Goal: Task Accomplishment & Management: Manage account settings

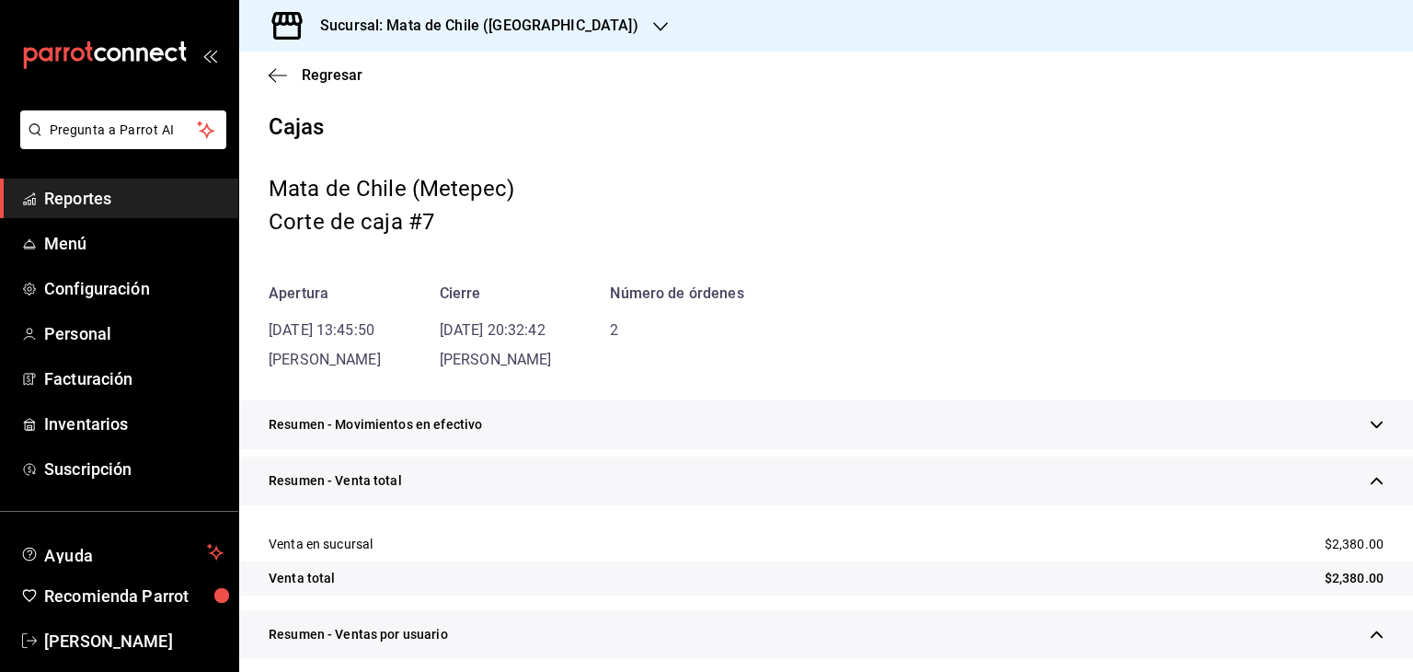
scroll to position [308, 0]
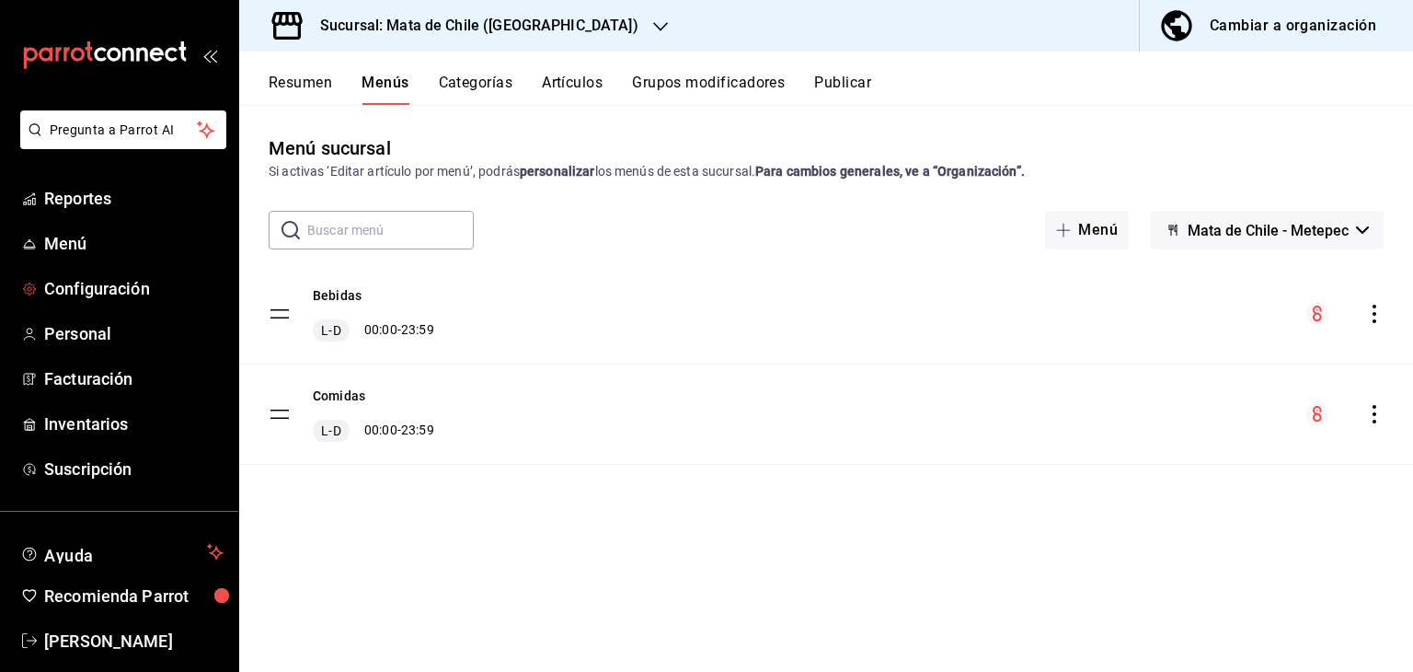
drag, startPoint x: 68, startPoint y: 281, endPoint x: 758, endPoint y: 83, distance: 717.7
click at [68, 281] on span "Configuración" at bounding box center [133, 288] width 179 height 25
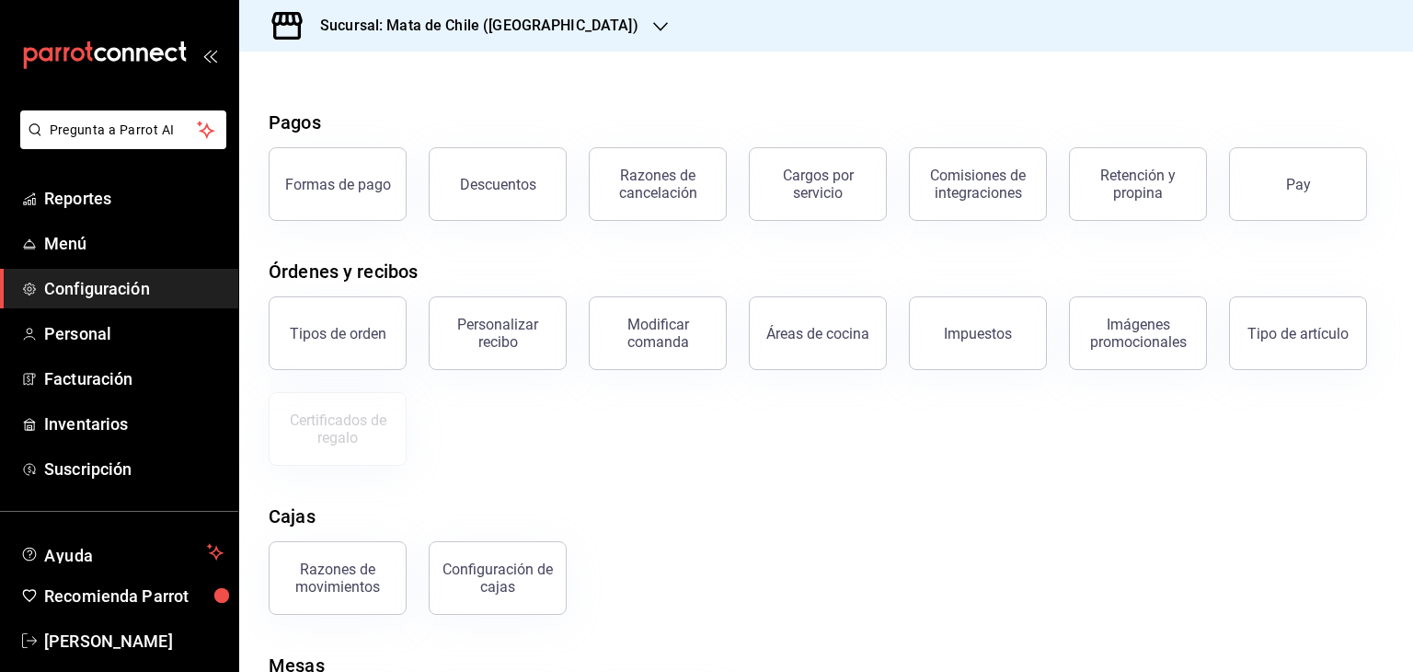
scroll to position [66, 0]
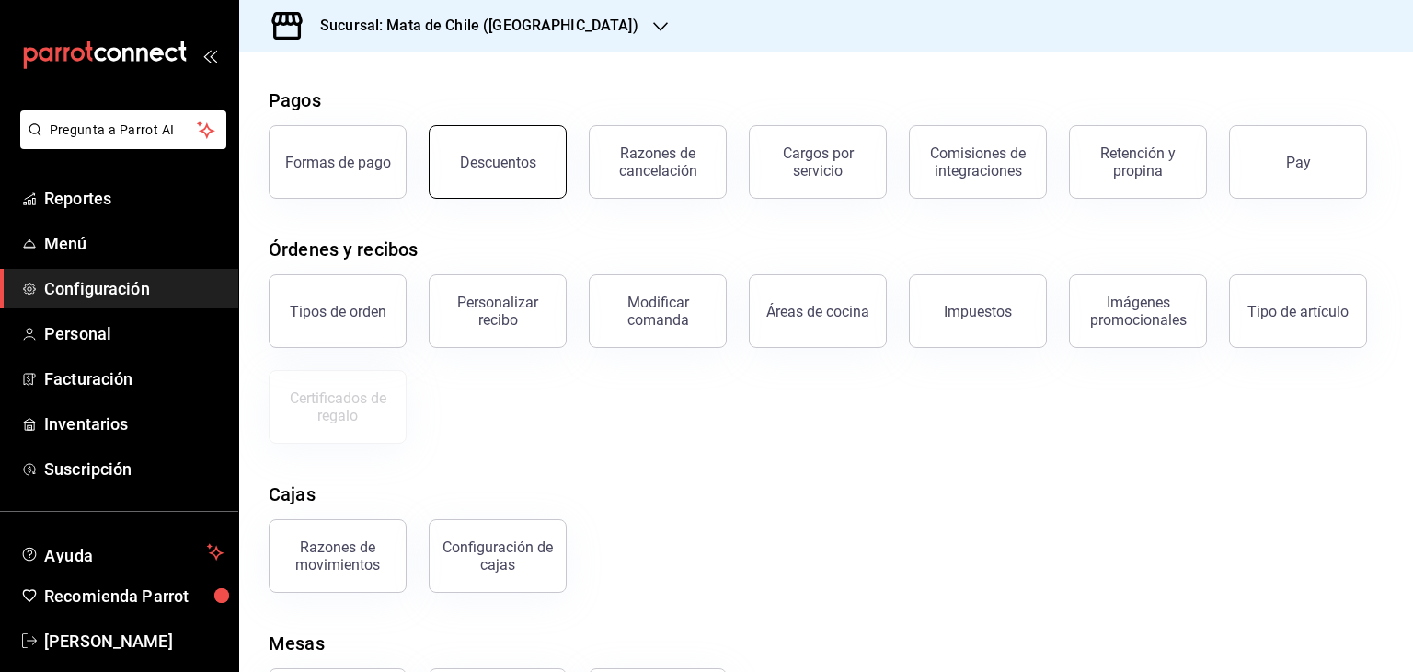
click at [496, 164] on div "Descuentos" at bounding box center [498, 162] width 76 height 17
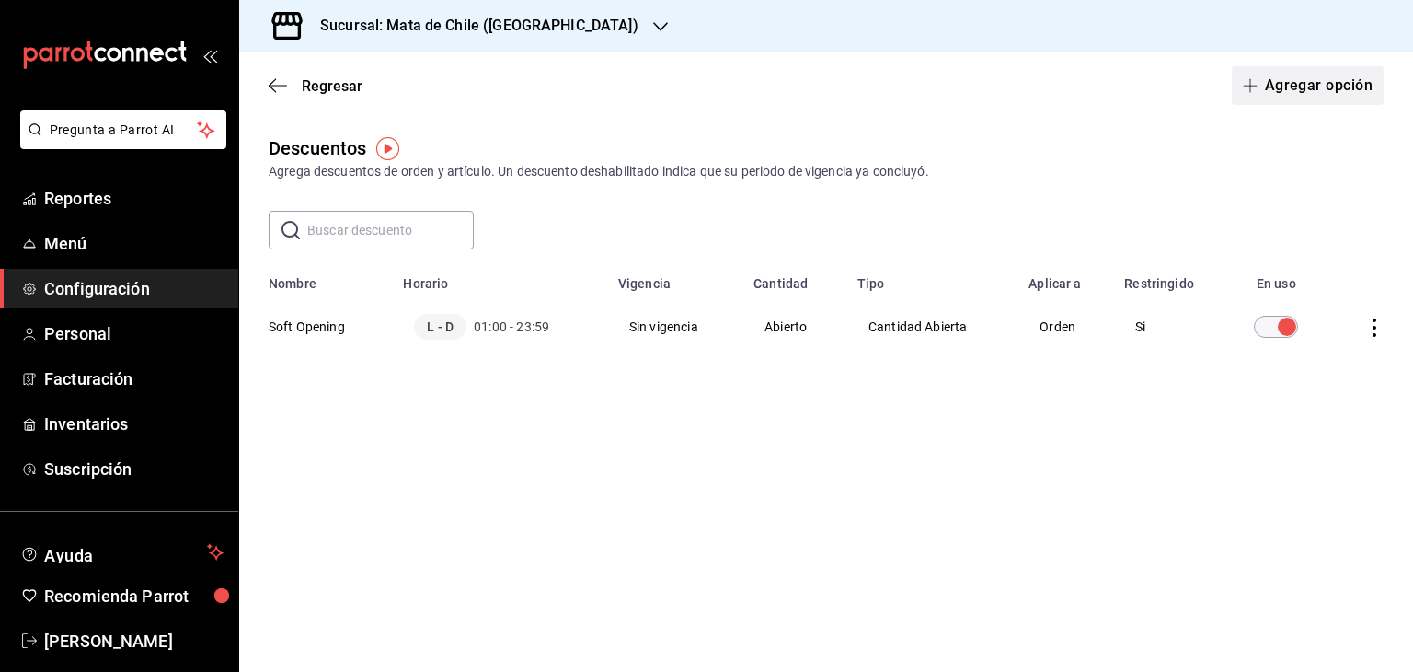
click at [1264, 95] on button "Agregar opción" at bounding box center [1308, 85] width 152 height 39
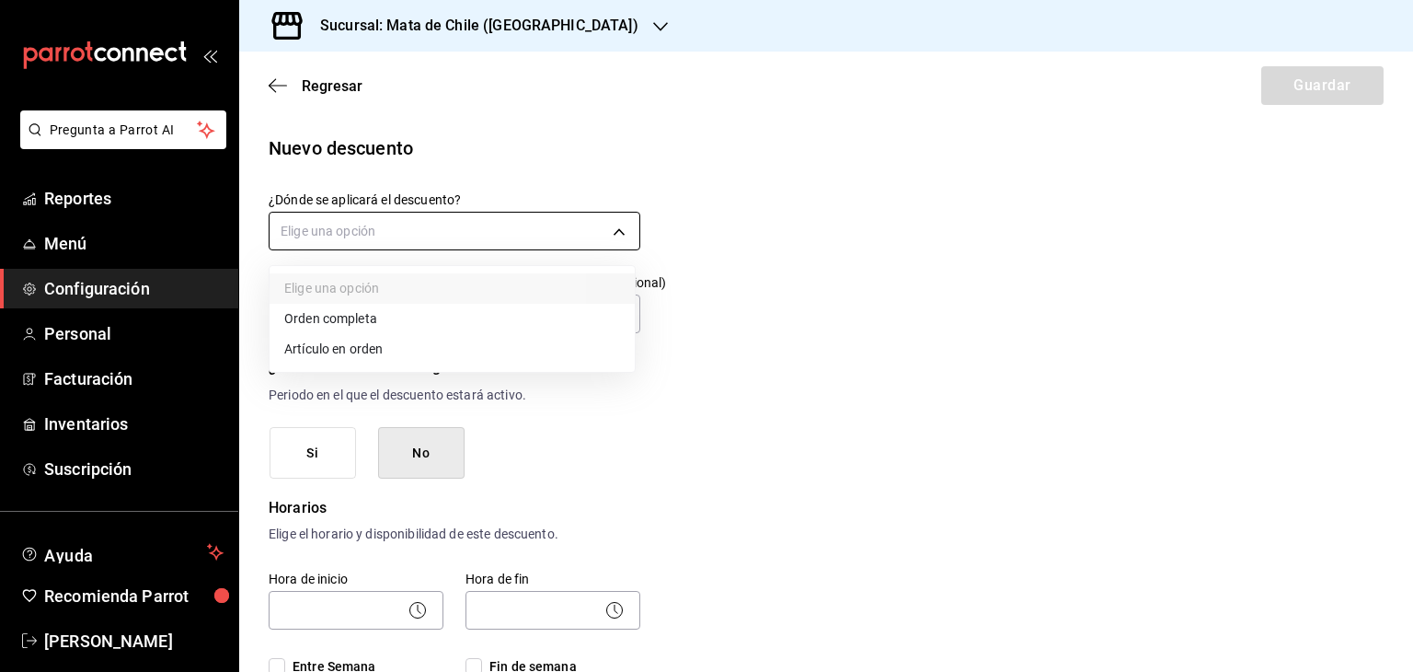
click at [467, 225] on body "Pregunta a Parrot AI Reportes Menú Configuración Personal Facturación Inventari…" at bounding box center [706, 336] width 1413 height 672
click at [382, 321] on li "Orden completa" at bounding box center [452, 319] width 365 height 30
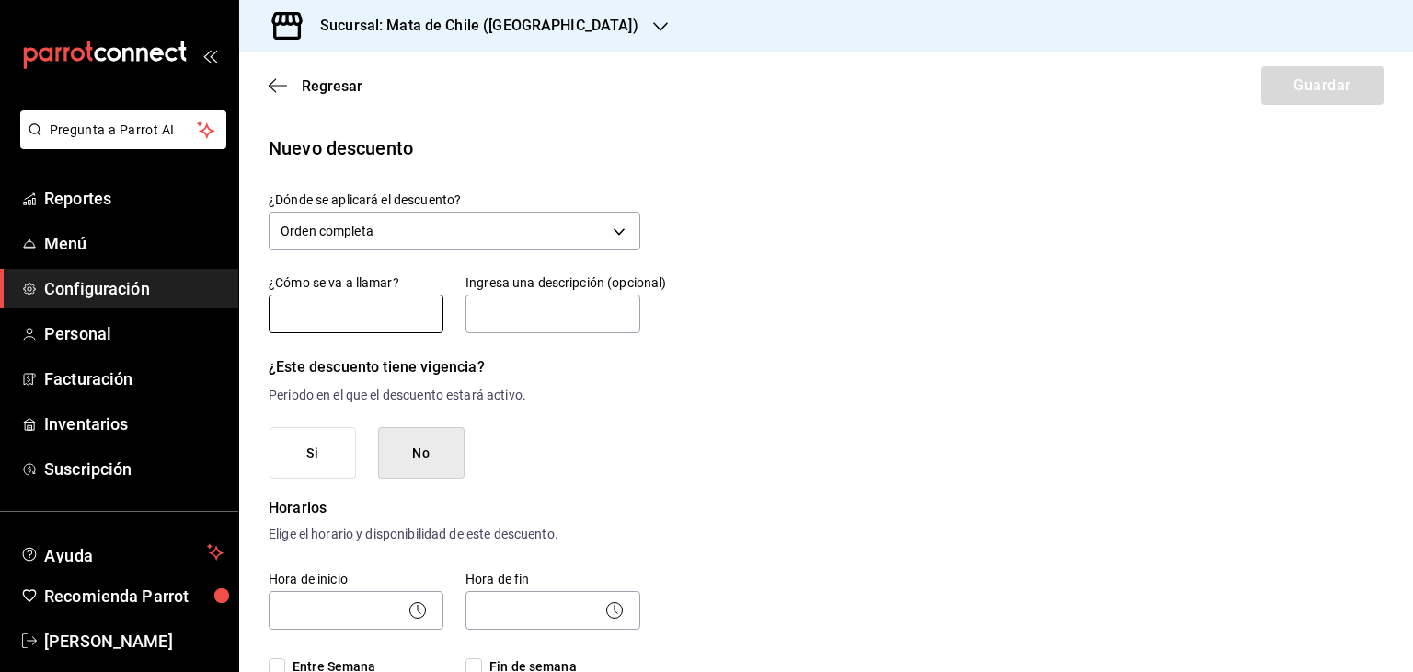
click at [320, 304] on input "text" at bounding box center [356, 313] width 175 height 39
click at [464, 212] on body "Pregunta a Parrot AI Reportes Menú Configuración Personal Facturación Inventari…" at bounding box center [706, 336] width 1413 height 672
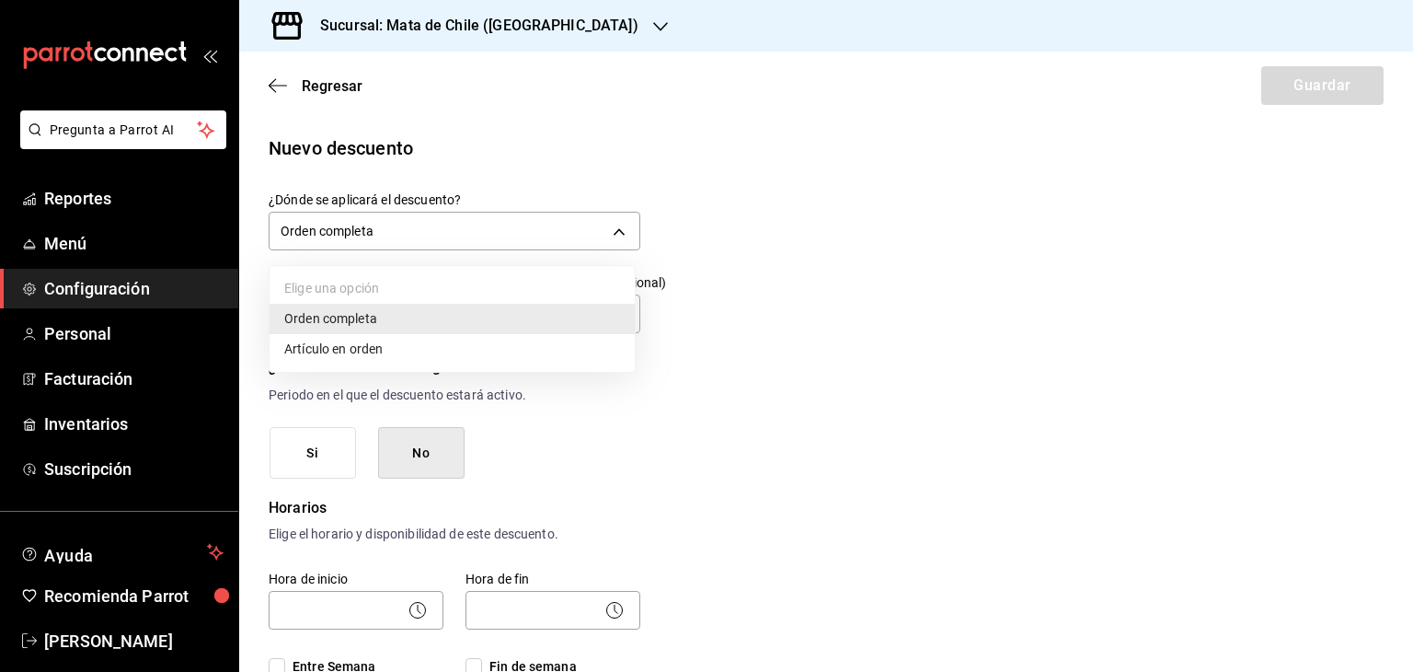
click at [416, 348] on li "Artículo en orden" at bounding box center [452, 349] width 365 height 30
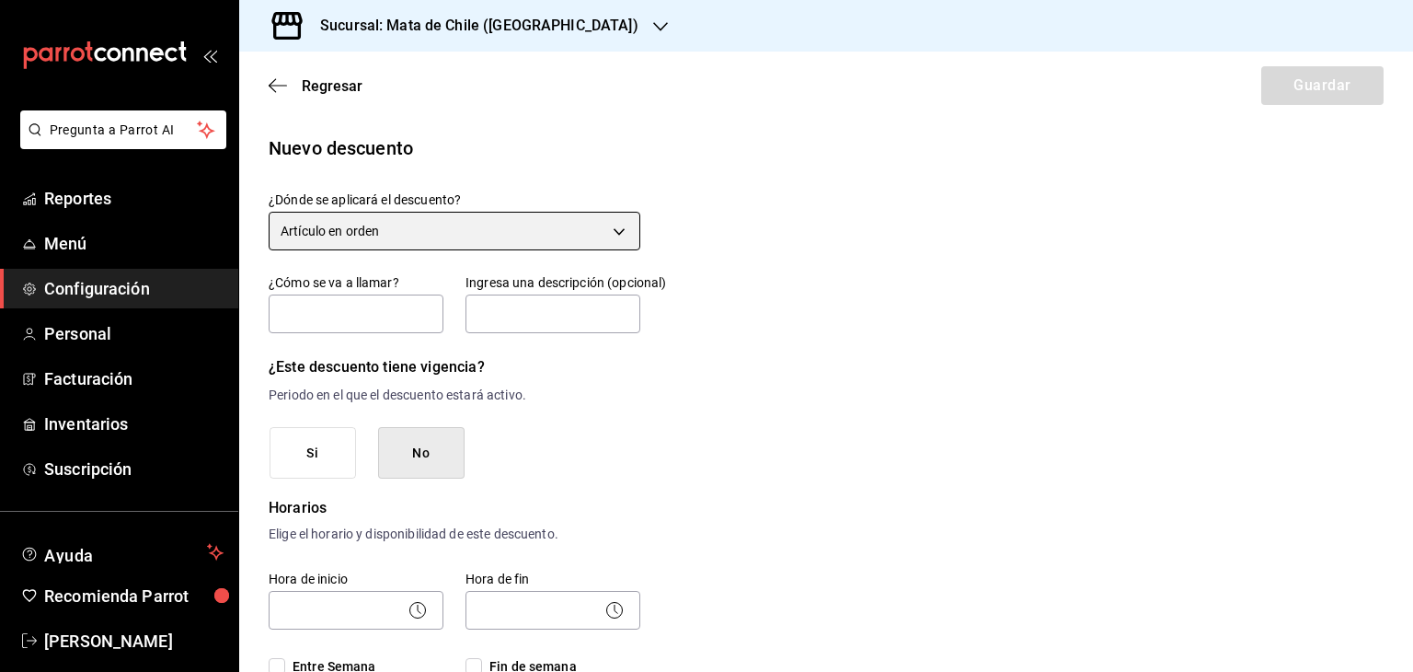
type input "ORDER_ITEM"
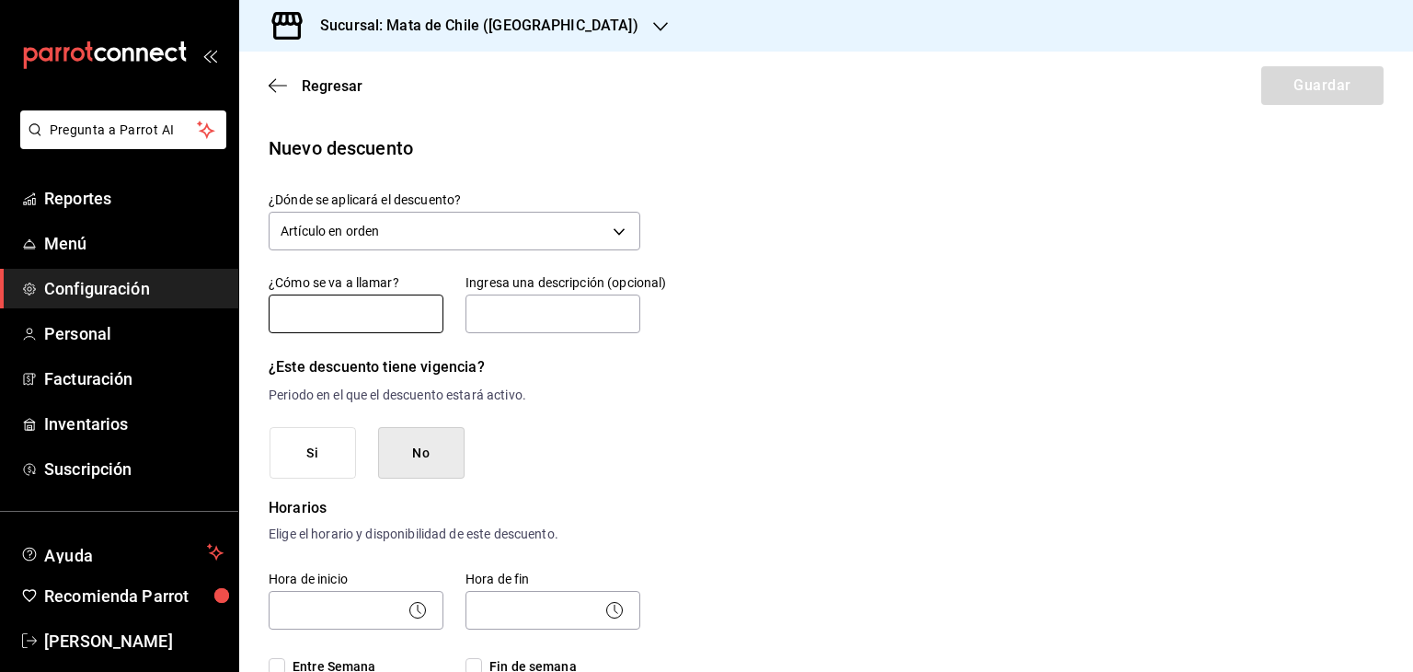
click at [365, 331] on input "text" at bounding box center [356, 313] width 175 height 39
type input "D"
type input "Cortesias"
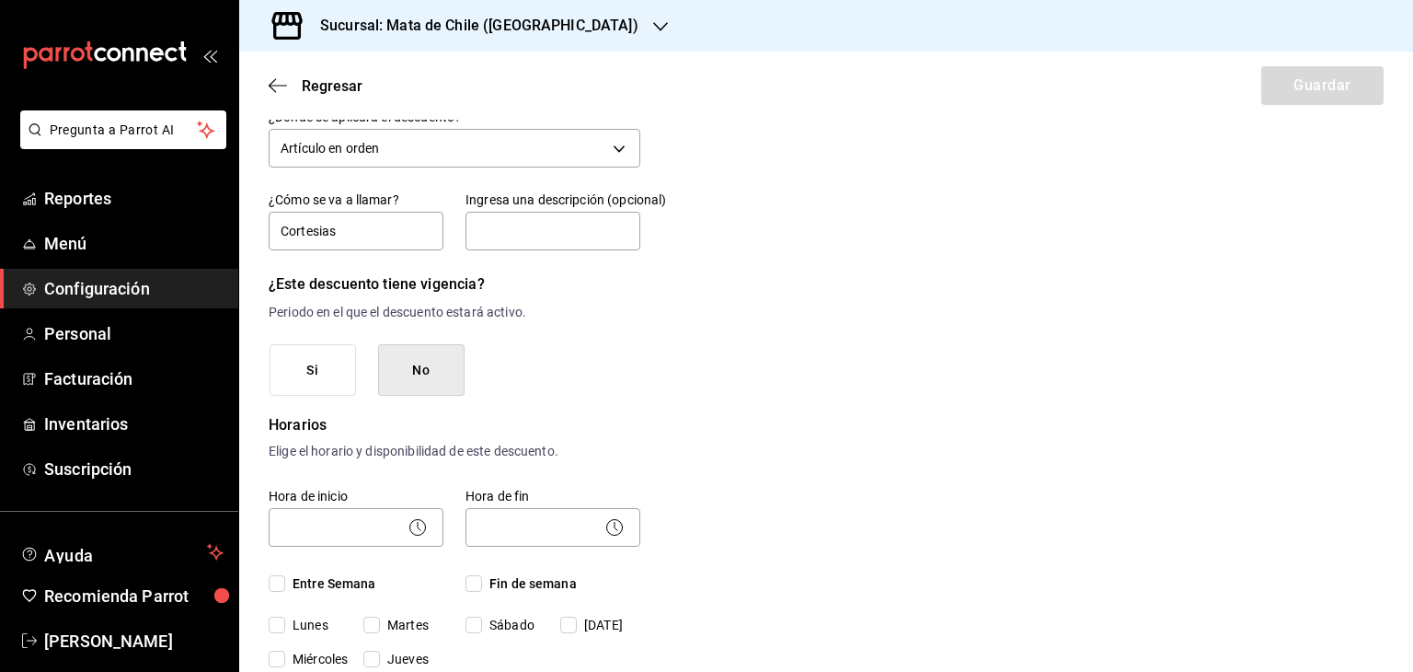
scroll to position [91, 0]
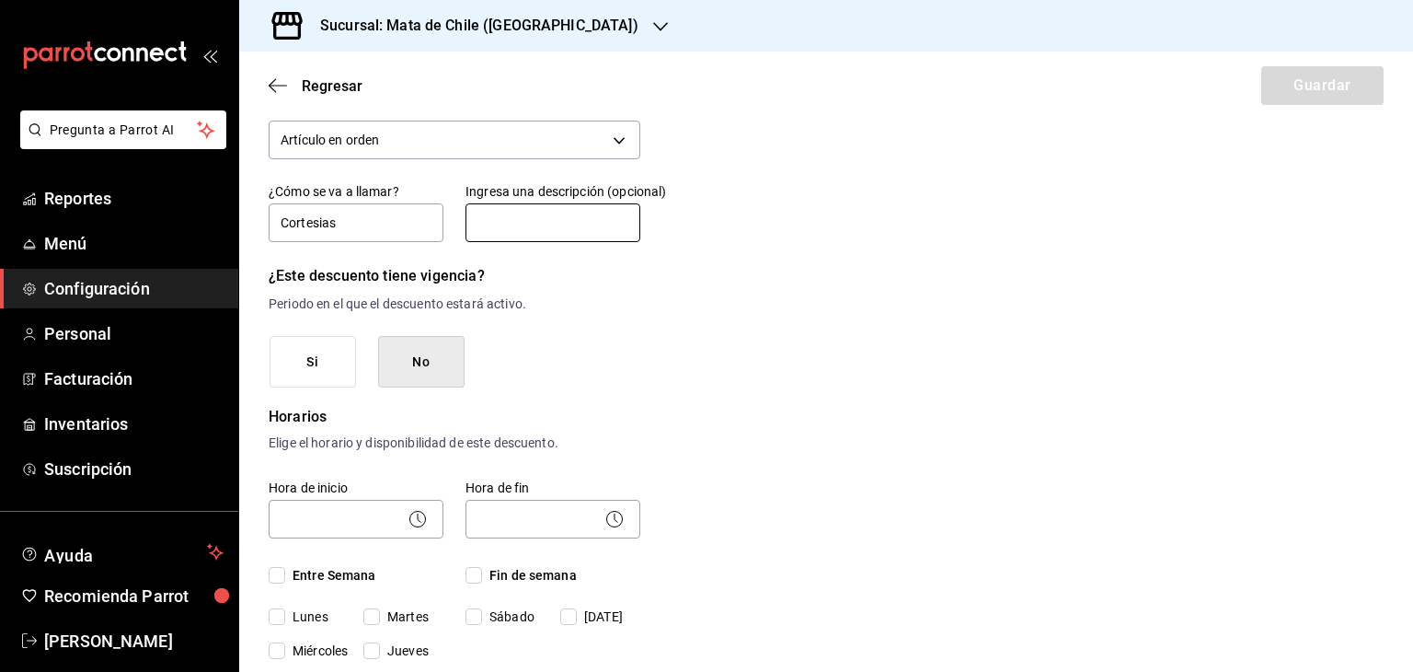
click at [534, 236] on input "text" at bounding box center [552, 222] width 175 height 39
type input "Únicamente autorizado por administradores"
click at [459, 371] on button "No" at bounding box center [421, 362] width 86 height 52
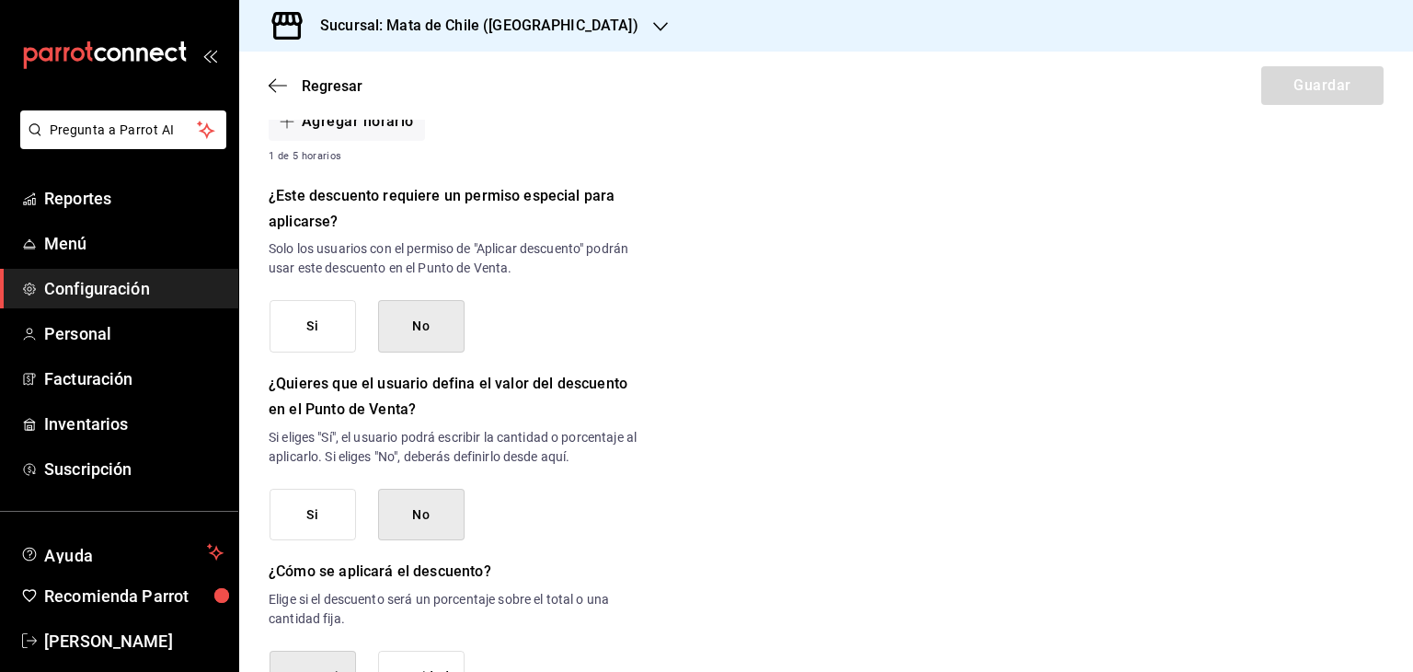
scroll to position [729, 0]
click at [322, 313] on button "Si" at bounding box center [313, 326] width 86 height 52
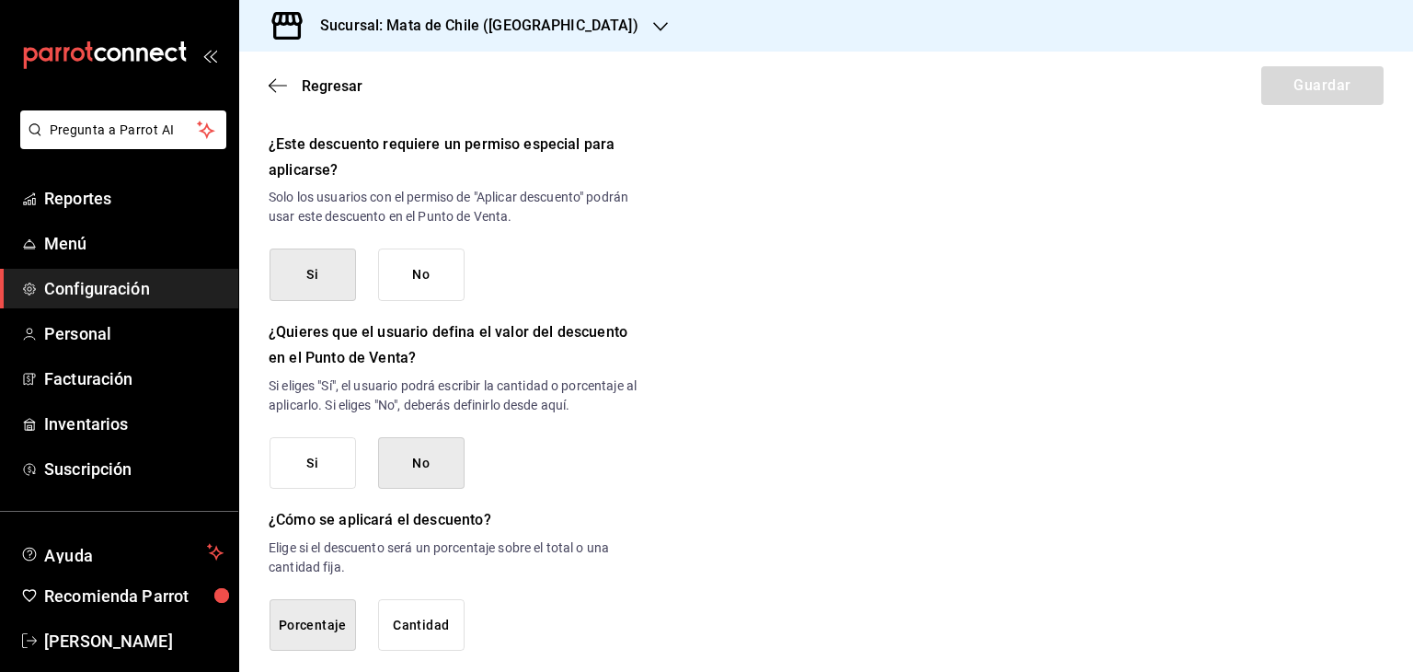
scroll to position [865, 0]
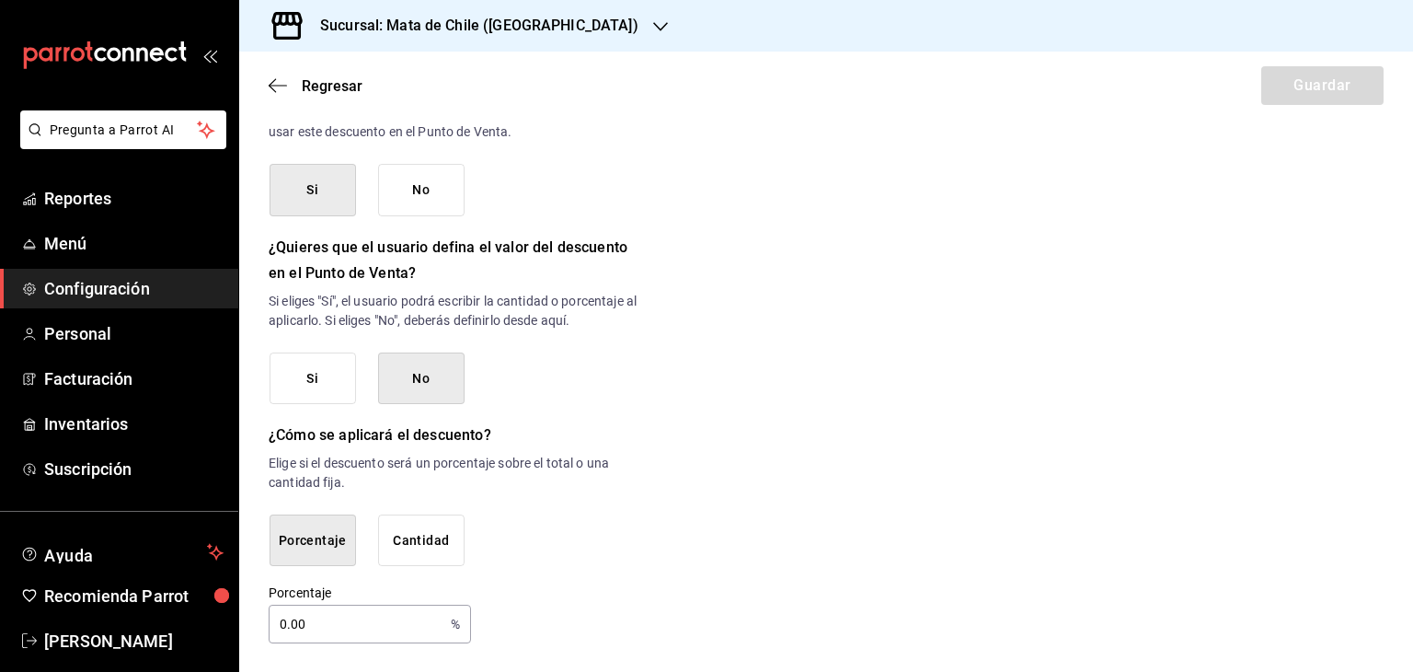
click at [300, 373] on button "Si" at bounding box center [313, 378] width 86 height 52
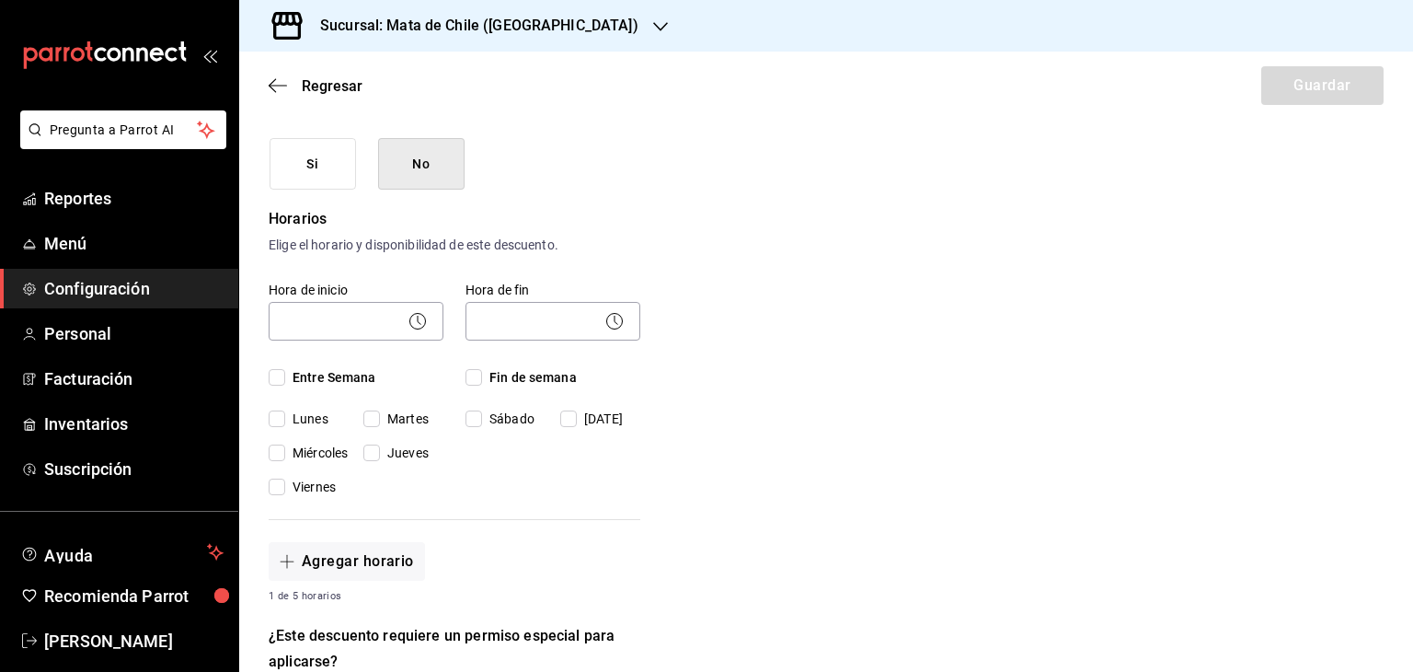
scroll to position [197, 0]
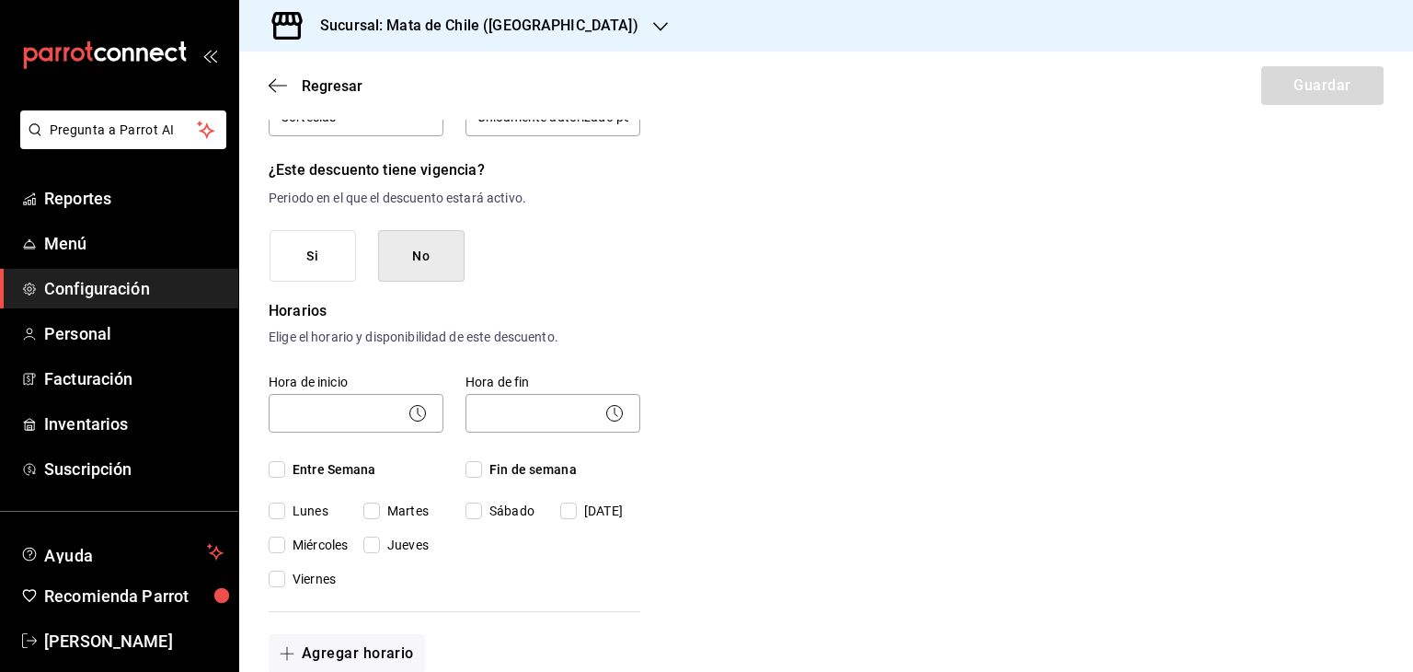
click at [332, 253] on button "Si" at bounding box center [313, 256] width 86 height 52
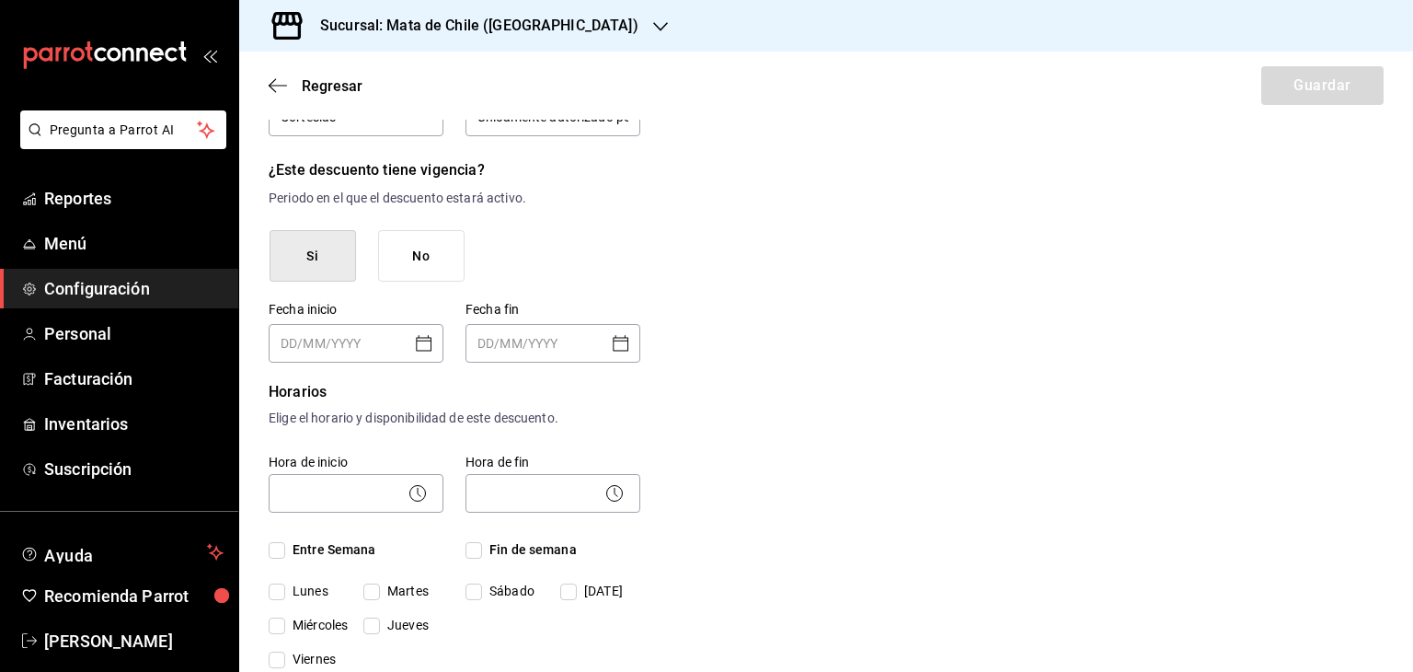
click at [390, 258] on button "No" at bounding box center [421, 256] width 86 height 52
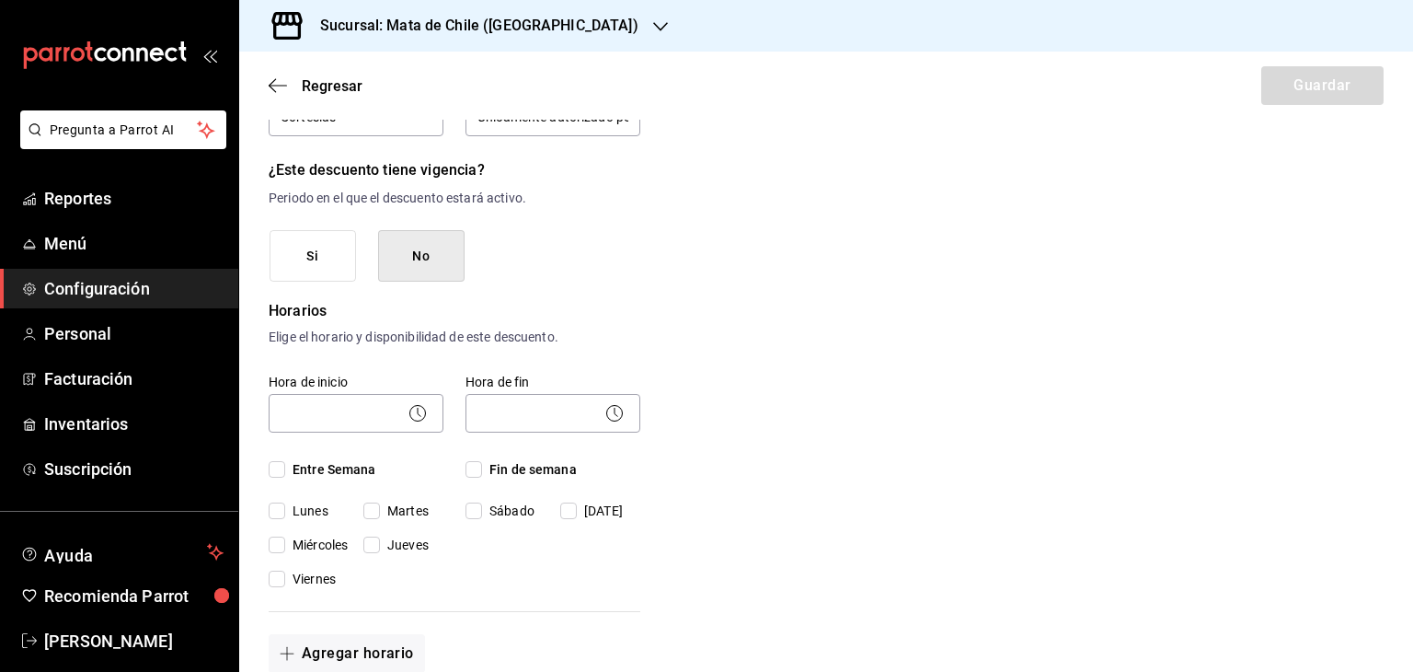
scroll to position [223, 0]
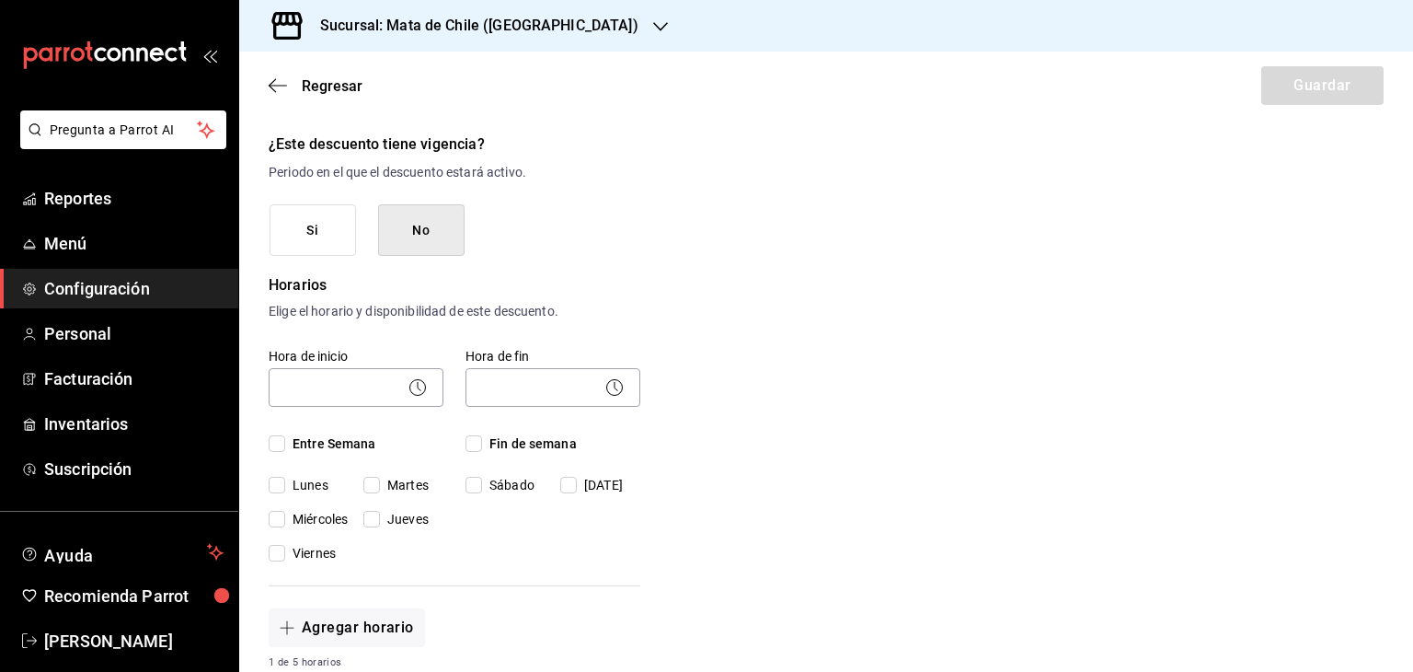
click at [350, 240] on button "Si" at bounding box center [313, 230] width 86 height 52
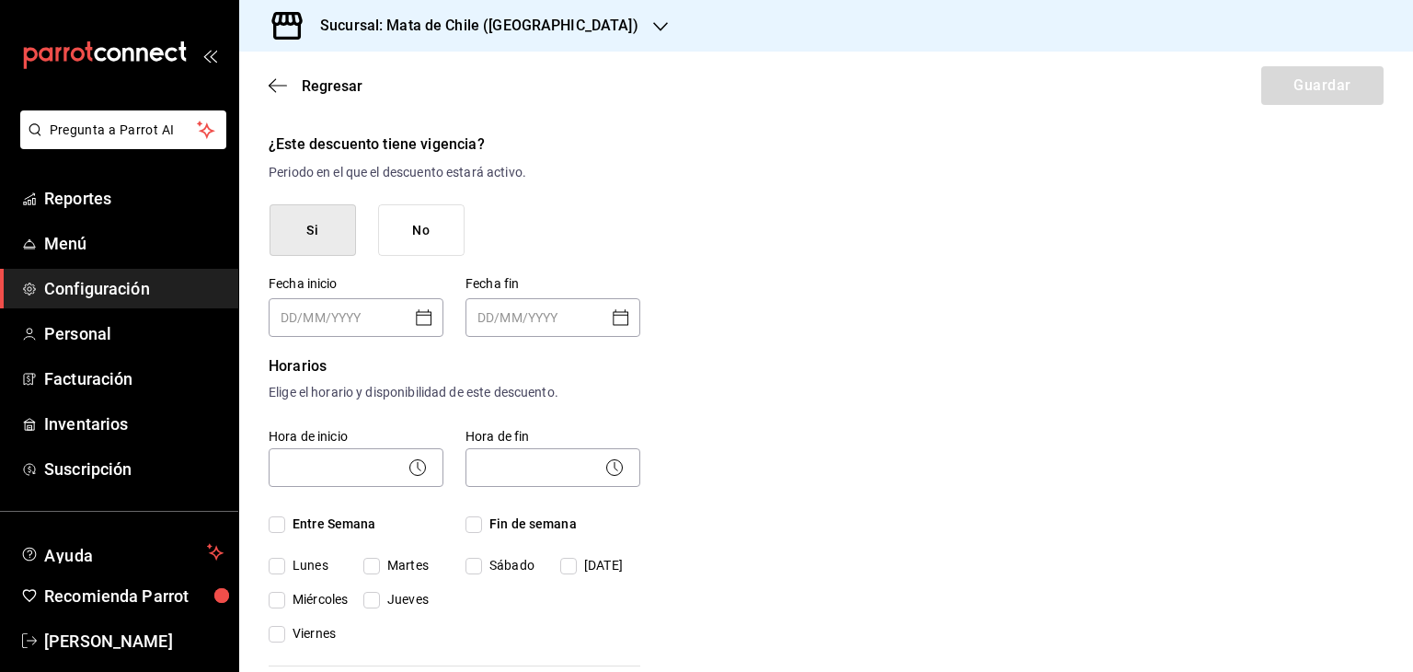
click at [396, 236] on button "No" at bounding box center [421, 230] width 86 height 52
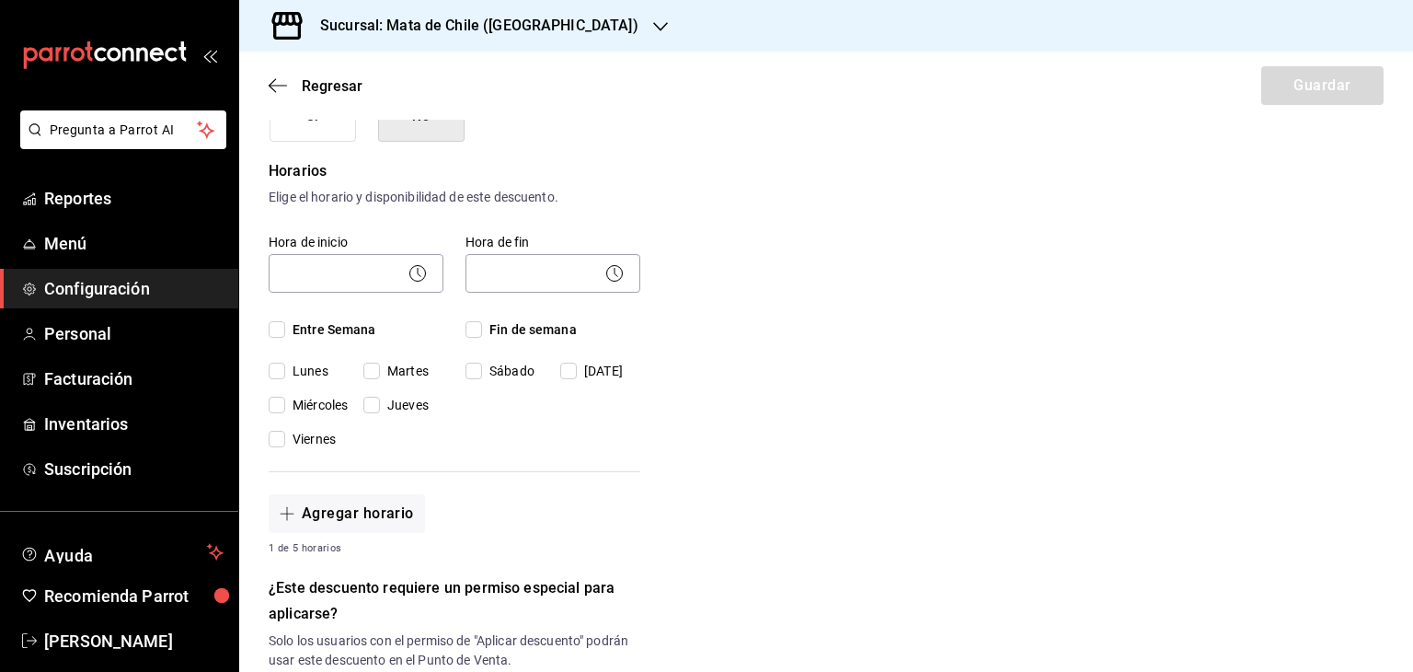
scroll to position [342, 0]
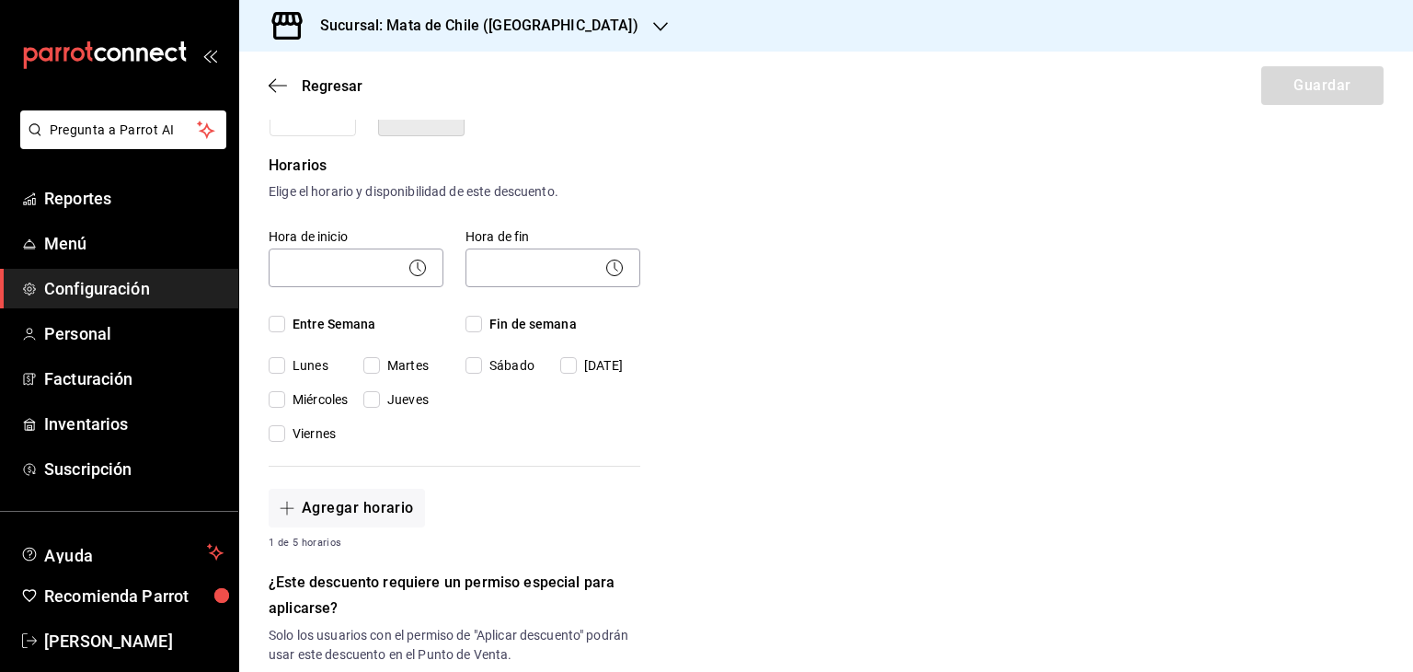
click at [316, 330] on span "Entre Semana" at bounding box center [330, 324] width 91 height 19
click at [285, 330] on input "Entre Semana" at bounding box center [277, 324] width 17 height 17
checkbox input "true"
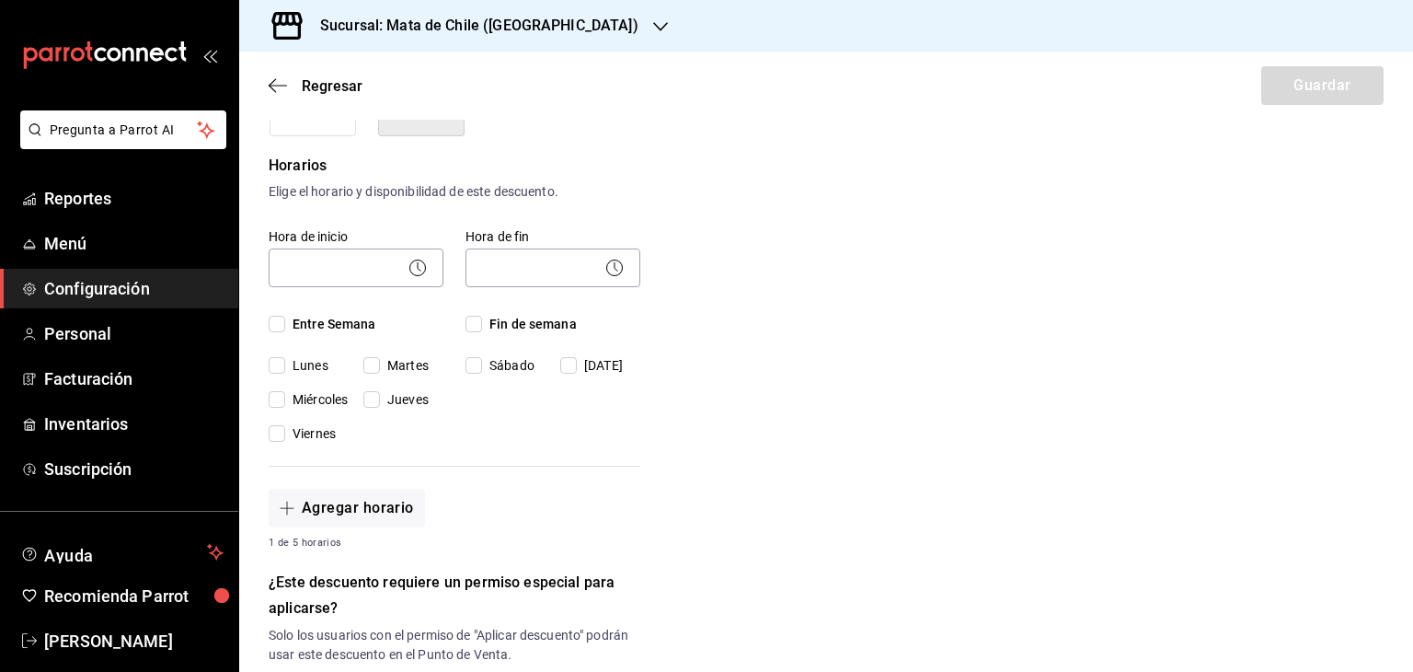
checkbox input "true"
click at [482, 325] on span "Fin de semana" at bounding box center [529, 324] width 95 height 19
click at [482, 325] on input "Fin de semana" at bounding box center [473, 324] width 17 height 17
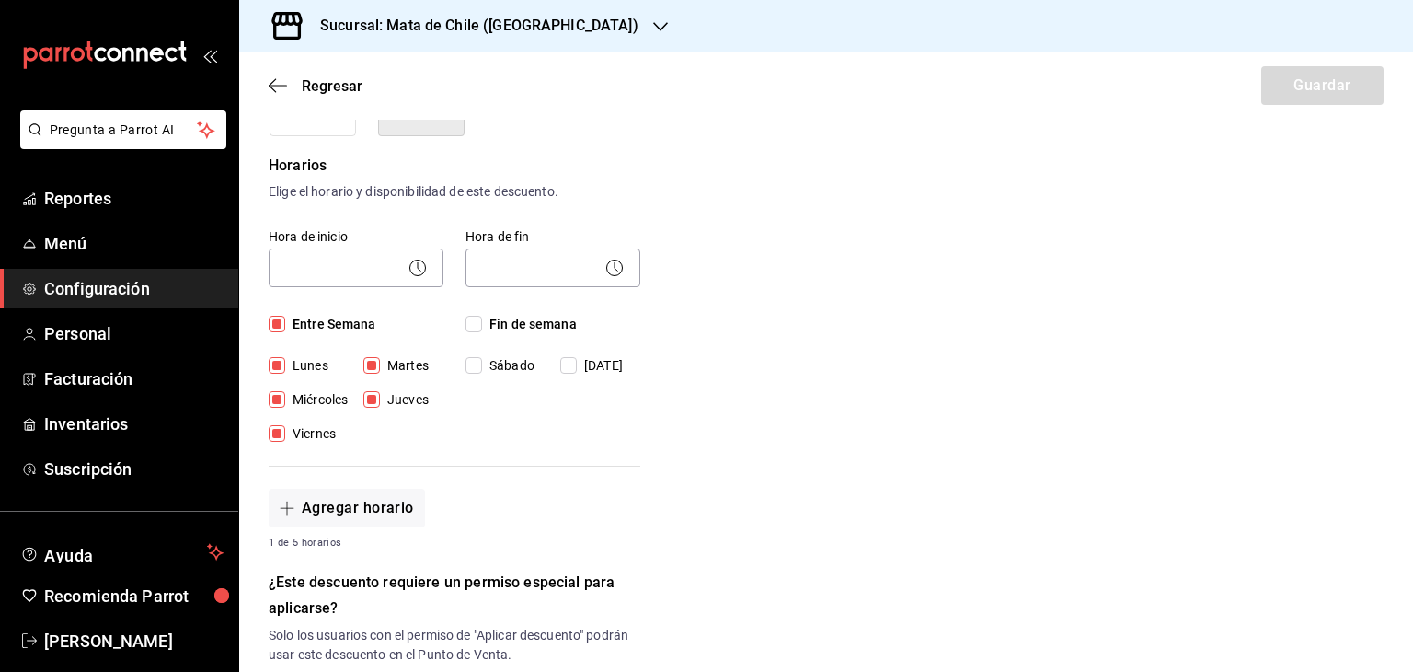
checkbox input "true"
click at [429, 288] on div "​" at bounding box center [356, 265] width 175 height 49
click at [416, 270] on icon at bounding box center [418, 268] width 22 height 22
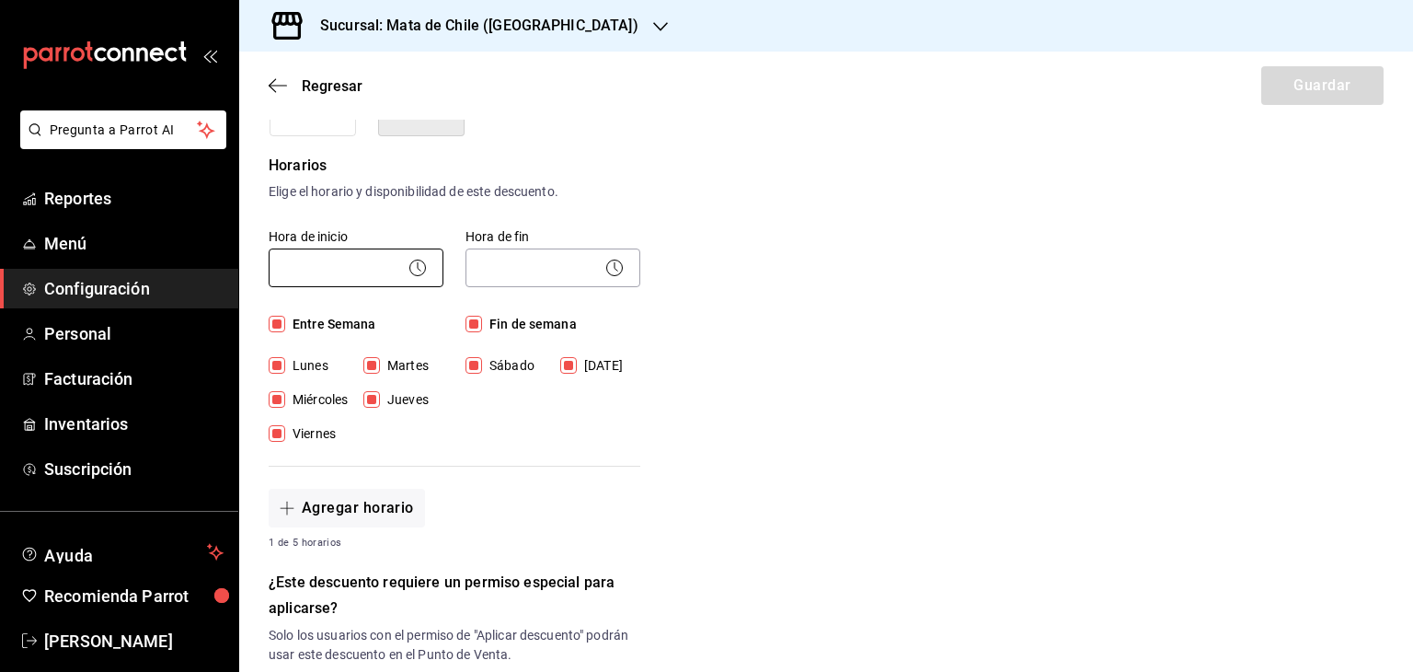
click at [362, 260] on body "Pregunta a Parrot AI Reportes Menú Configuración Personal Facturación Inventari…" at bounding box center [706, 336] width 1413 height 672
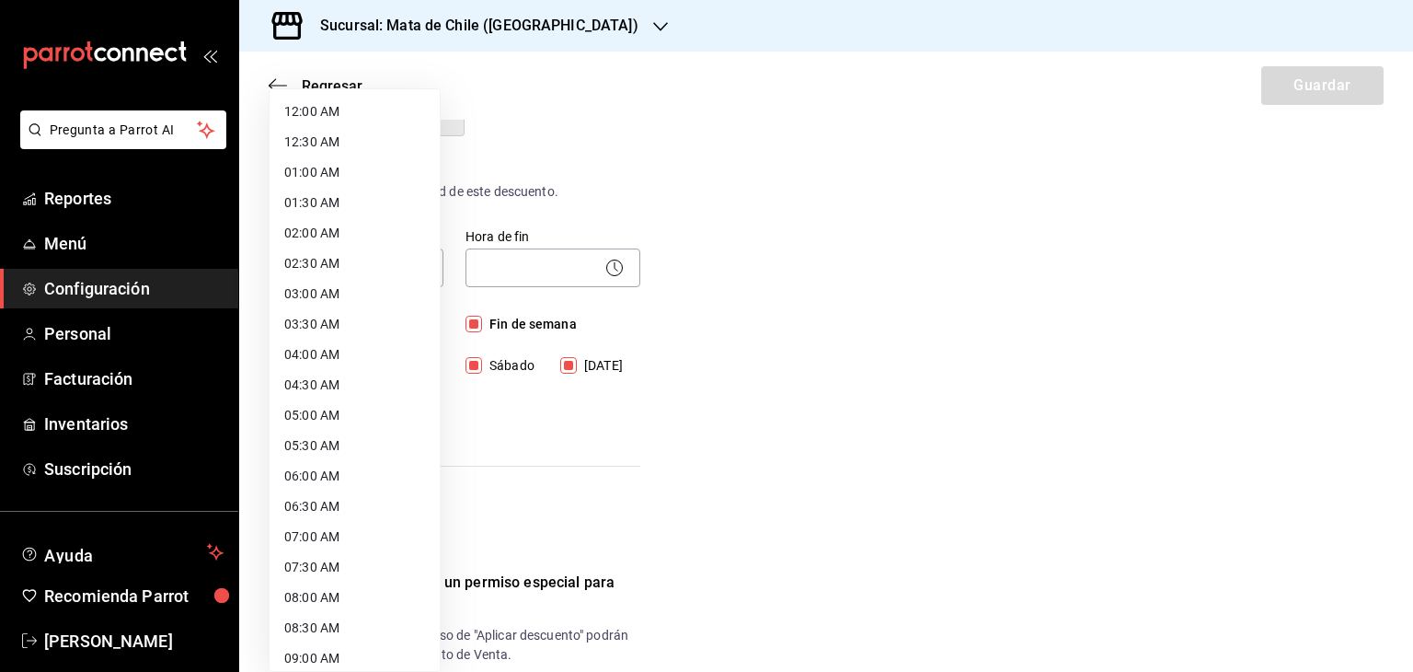
click at [336, 181] on li "01:00 AM" at bounding box center [355, 172] width 170 height 30
type input "01:00"
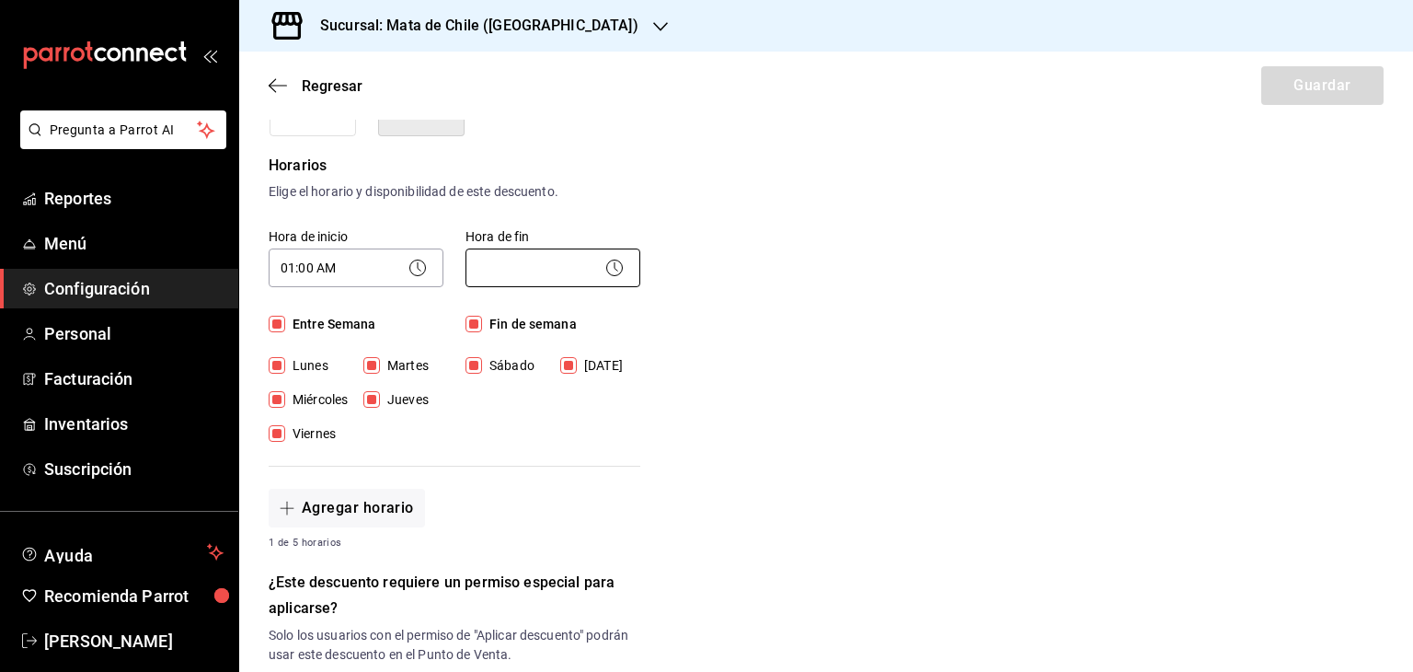
click at [569, 262] on body "Pregunta a Parrot AI Reportes Menú Configuración Personal Facturación Inventari…" at bounding box center [706, 336] width 1413 height 672
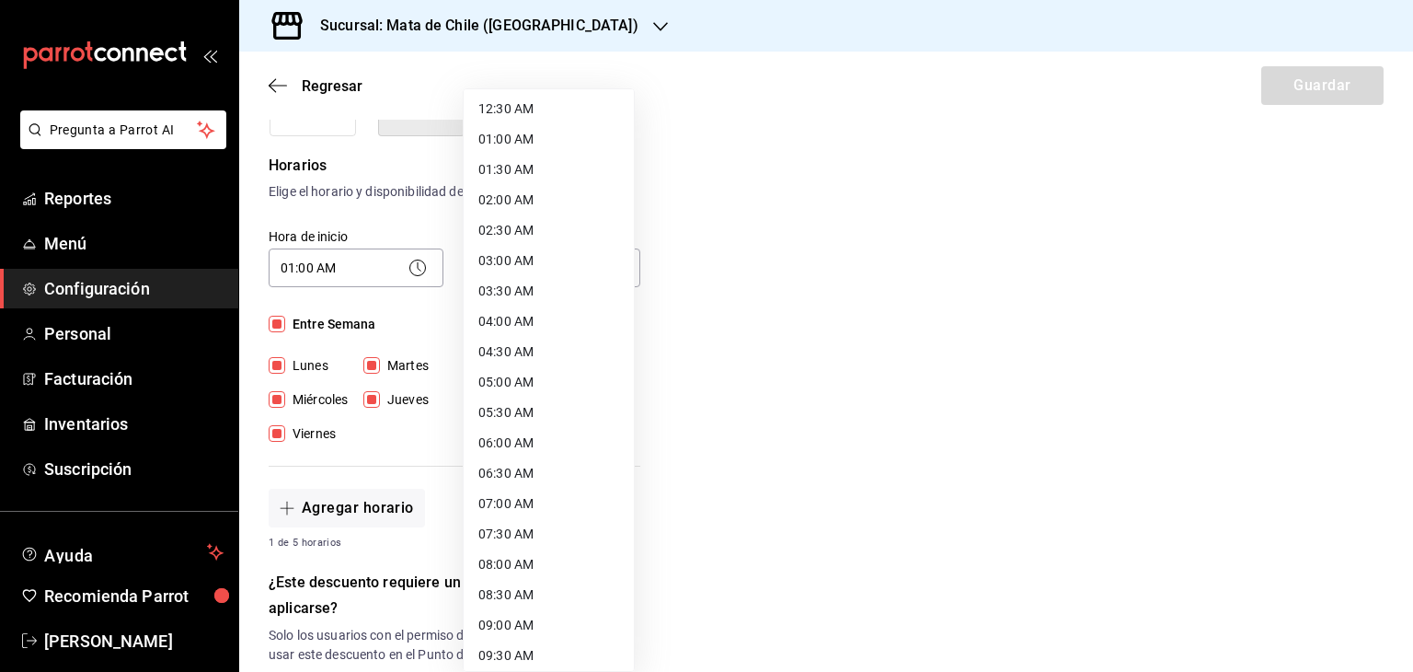
scroll to position [0, 0]
click at [520, 176] on li "01:00 AM" at bounding box center [549, 172] width 170 height 30
type input "01:00"
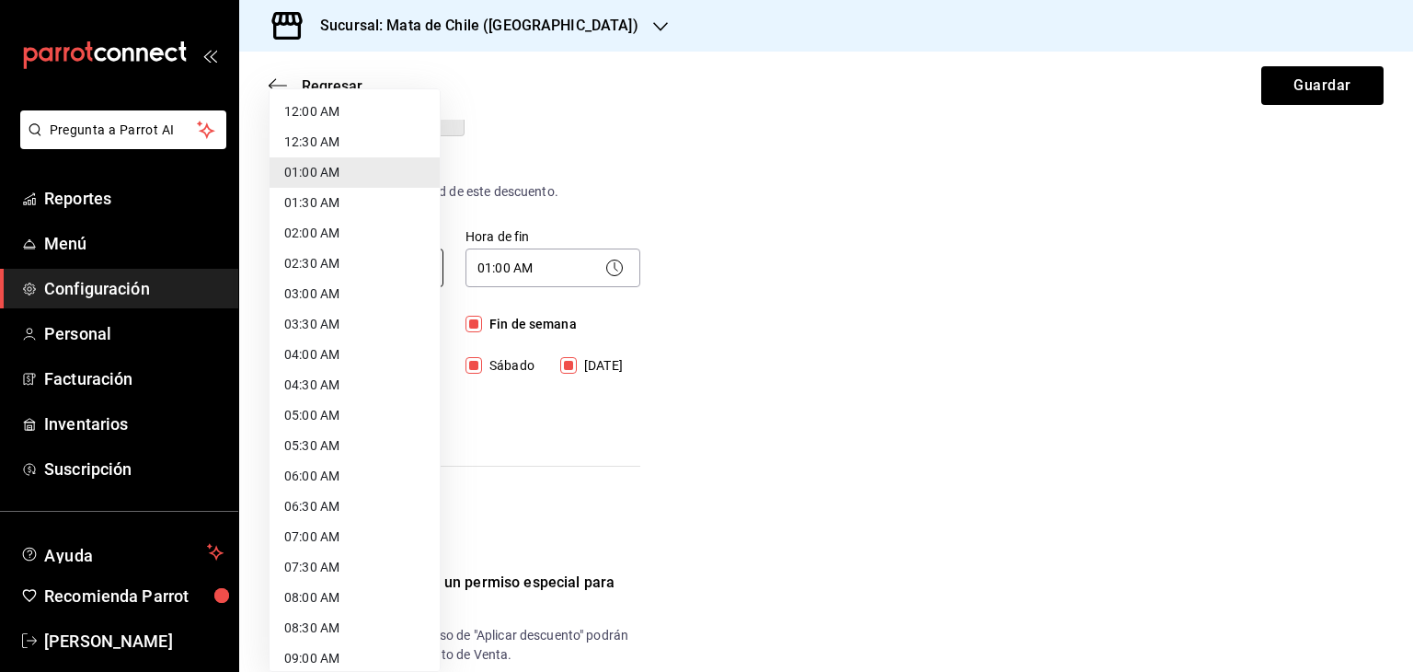
click at [303, 262] on body "Pregunta a Parrot AI Reportes Menú Configuración Personal Facturación Inventari…" at bounding box center [706, 336] width 1413 height 672
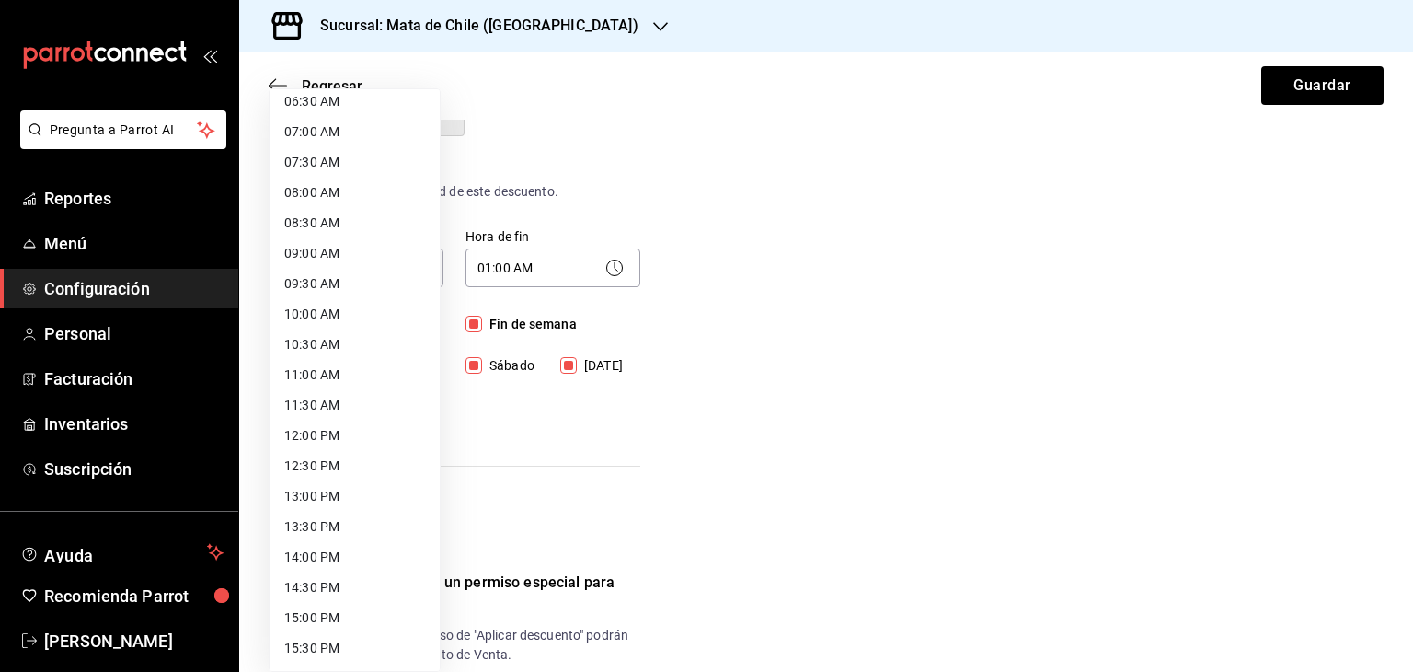
scroll to position [408, 0]
click at [311, 479] on li "13:00 PM" at bounding box center [355, 492] width 170 height 30
type input "13:00"
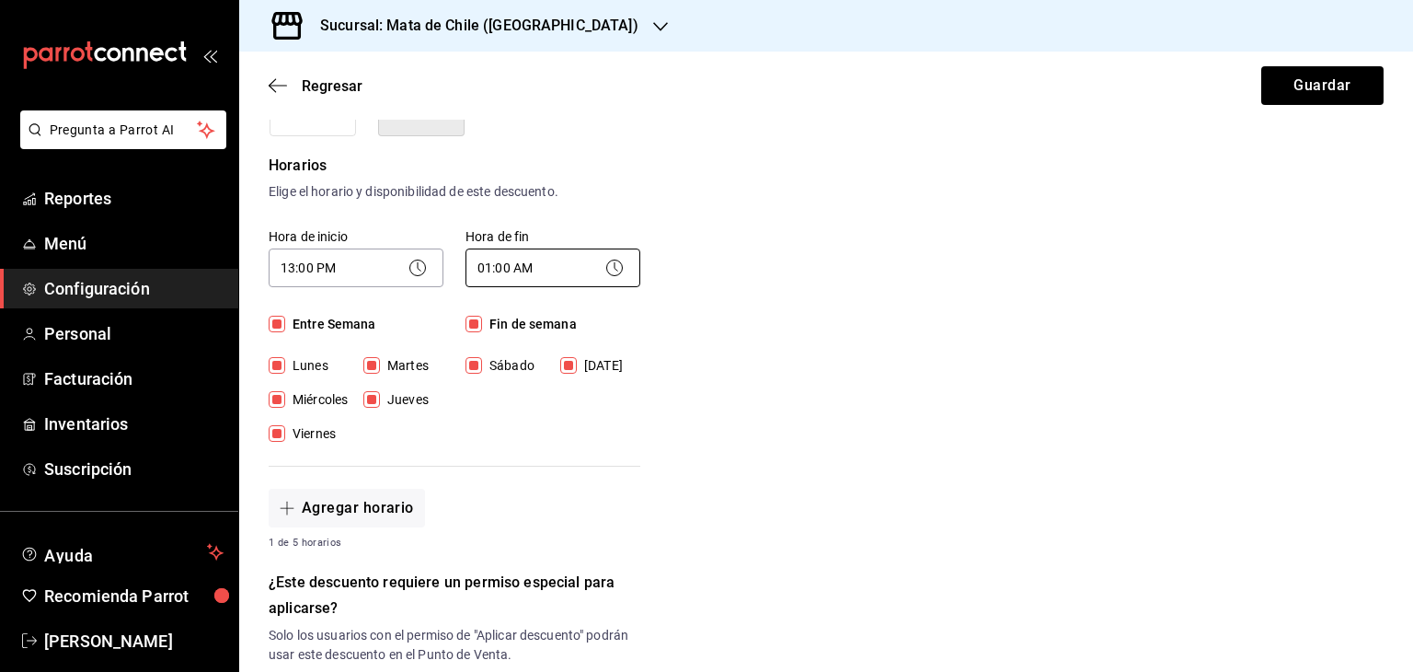
click at [551, 271] on body "Pregunta a Parrot AI Reportes Menú Configuración Personal Facturación Inventari…" at bounding box center [706, 336] width 1413 height 672
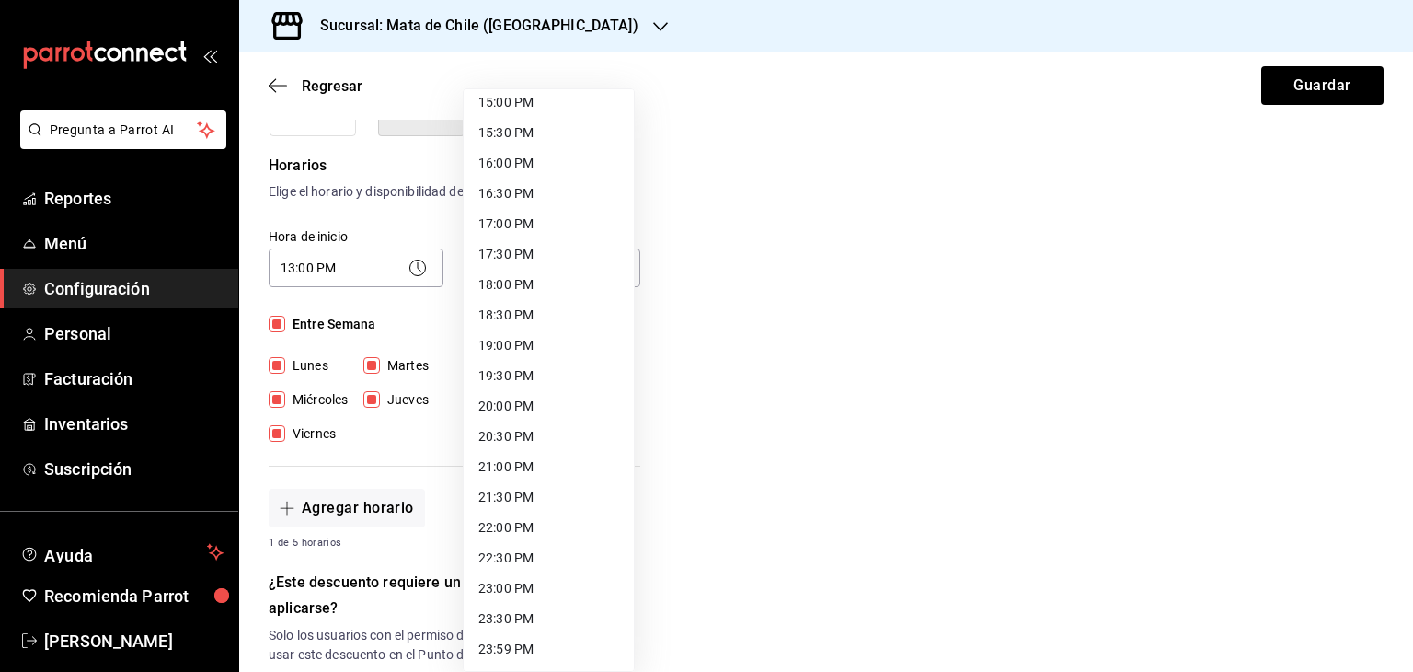
scroll to position [920, 0]
click at [509, 647] on li "23:59 PM" at bounding box center [549, 649] width 170 height 30
type input "23:59"
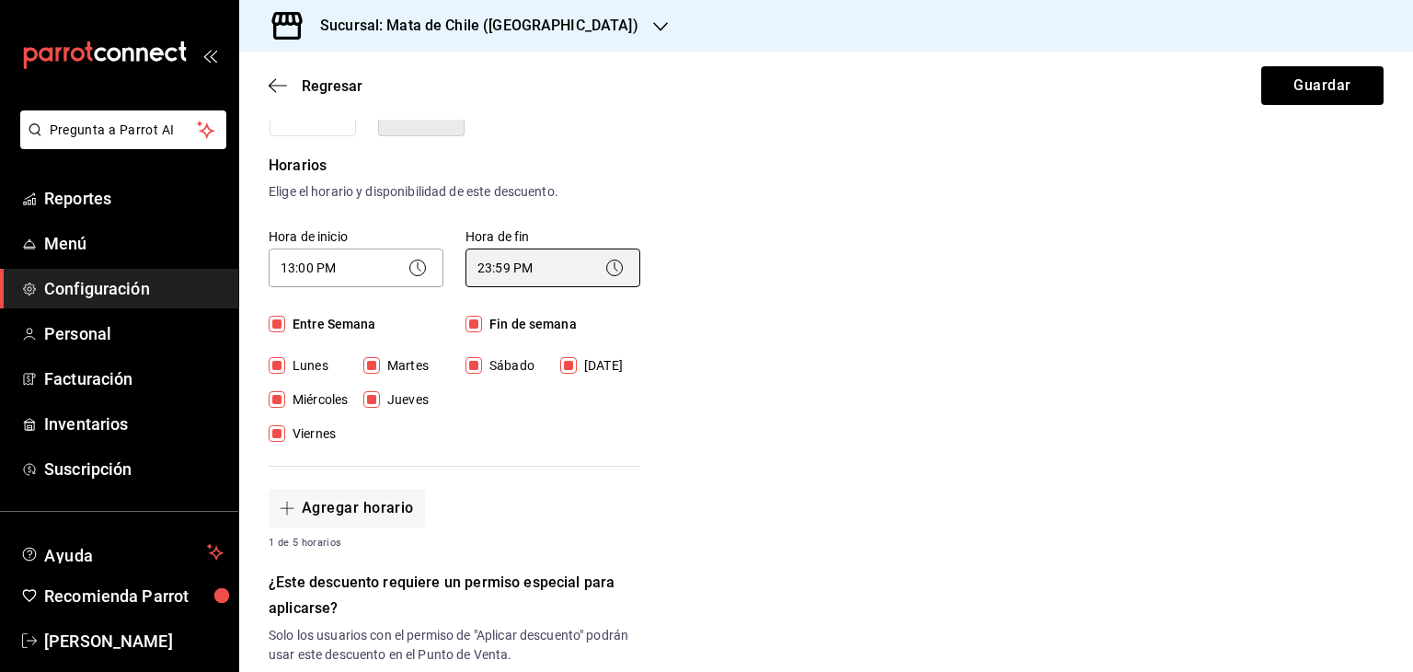
scroll to position [806, 0]
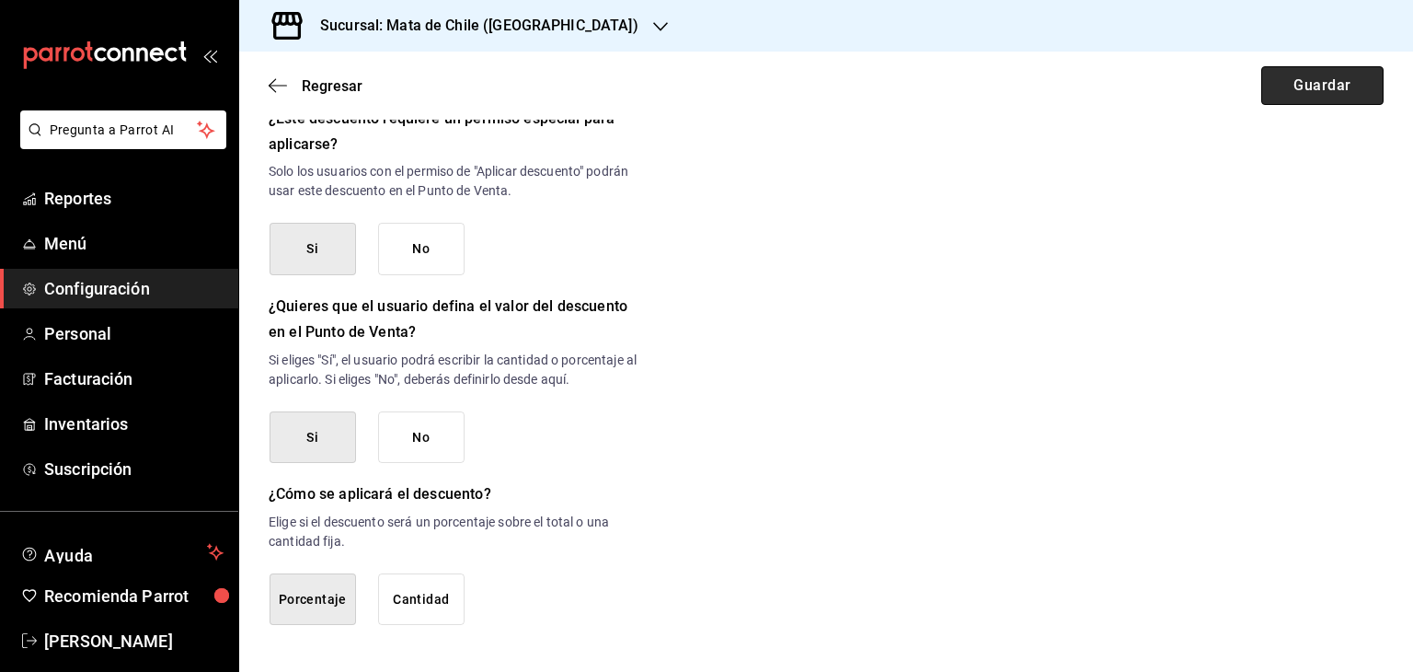
click at [1283, 99] on button "Guardar" at bounding box center [1322, 85] width 122 height 39
